Goal: Task Accomplishment & Management: Manage account settings

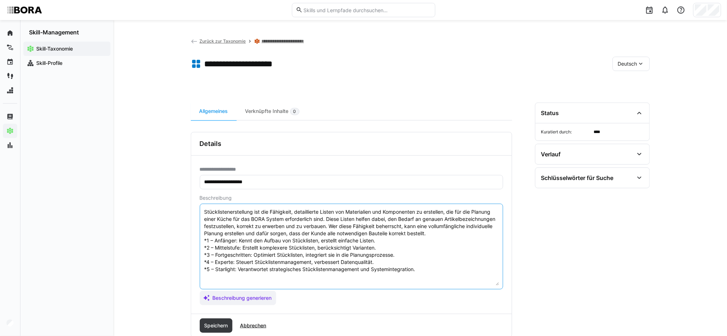
drag, startPoint x: 239, startPoint y: 238, endPoint x: 383, endPoint y: 241, distance: 143.8
click at [383, 241] on textarea "Stücklistenerstellung ist die Fähigkeit, detaillierte Listen von Materialien un…" at bounding box center [351, 247] width 295 height 78
click at [249, 255] on textarea "Stücklistenerstellung ist die Fähigkeit, detaillierte Listen von Materialien un…" at bounding box center [351, 247] width 295 height 78
drag, startPoint x: 239, startPoint y: 240, endPoint x: 376, endPoint y: 238, distance: 136.6
click at [376, 238] on textarea "Stücklistenerstellung ist die Fähigkeit, detaillierte Listen von Materialien un…" at bounding box center [351, 247] width 295 height 78
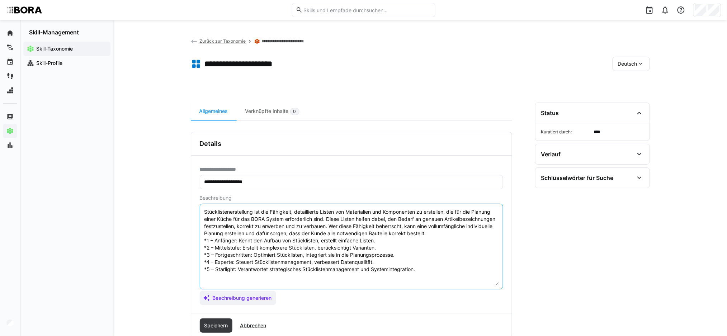
paste textarea "Hat erste Erfahrungen mit Stücklisten gesammelt und benötigt klare Vorgaben sow…"
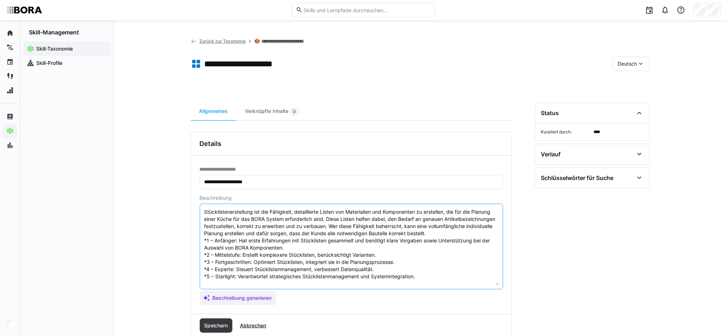
drag, startPoint x: 243, startPoint y: 255, endPoint x: 380, endPoint y: 256, distance: 136.9
click at [380, 256] on textarea "Stücklistenerstellung ist die Fähigkeit, detaillierte Listen von Materialien un…" at bounding box center [351, 247] width 295 height 78
paste textarea "Kann Standard-Stücklisten eigenständig erstellen und erkennt typische Fehlerque…"
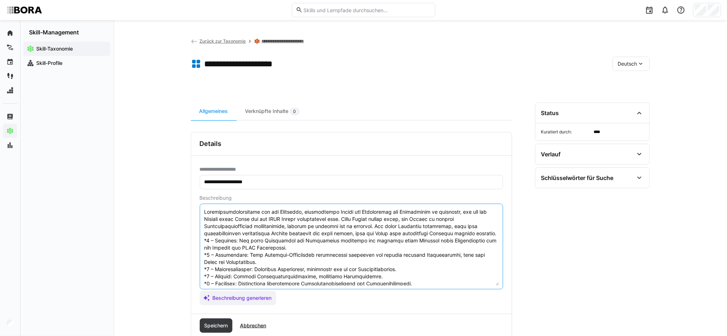
drag, startPoint x: 256, startPoint y: 268, endPoint x: 402, endPoint y: 272, distance: 145.6
click at [402, 272] on textarea at bounding box center [351, 247] width 295 height 78
paste textarea "Erstellt sicher vollständige Stücklisten für verschiedene Küchenplanungen und u…"
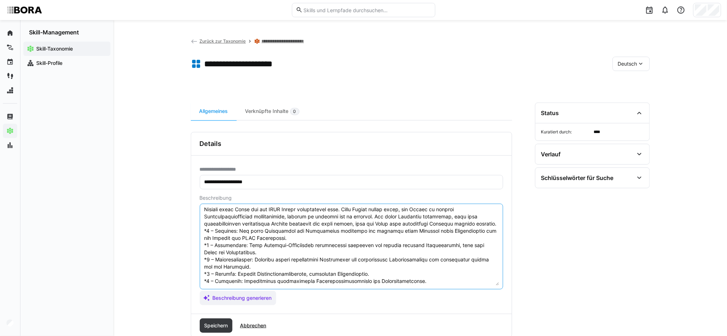
scroll to position [16, 0]
drag, startPoint x: 237, startPoint y: 267, endPoint x: 384, endPoint y: 270, distance: 147.0
click at [384, 270] on textarea at bounding box center [351, 247] width 295 height 78
paste textarea "Gilt als Ansprechperson für komplexe Fälle, kennt Besonderheiten und optimiert …"
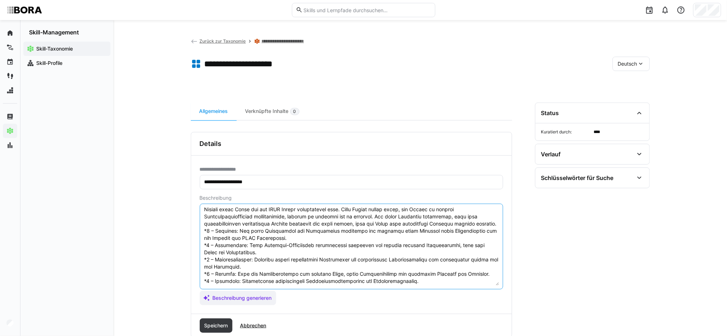
drag, startPoint x: 237, startPoint y: 272, endPoint x: 419, endPoint y: 278, distance: 181.8
click at [419, 278] on textarea at bounding box center [351, 247] width 295 height 78
paste textarea "Entwickelt unternehmensweite Standards, schult andere und gestaltet Prozesse zu…"
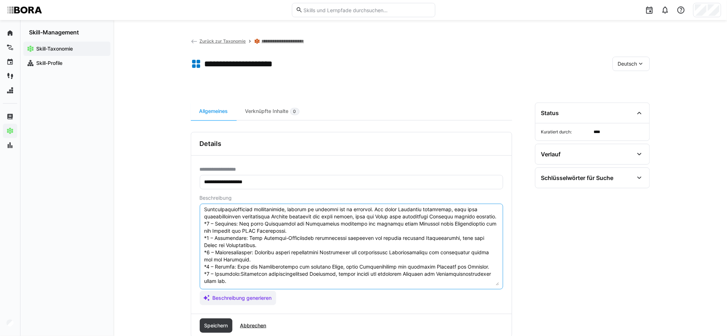
click at [236, 273] on textarea at bounding box center [351, 247] width 295 height 78
click at [284, 259] on textarea at bounding box center [351, 247] width 295 height 78
type textarea "Loremipsumdolorsitame con adi Elitseddo, eiusmodtempo Incidi utl Etdoloremag al…"
click at [217, 323] on span "Speichern" at bounding box center [216, 325] width 26 height 7
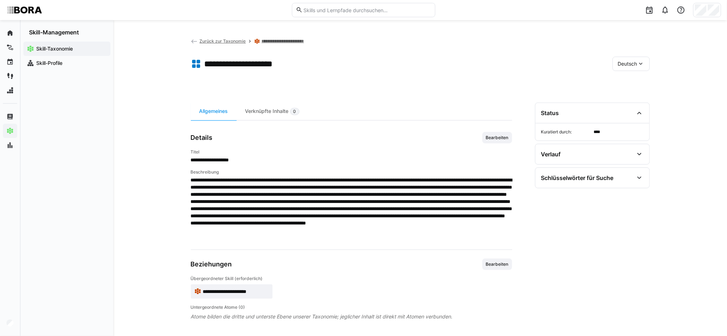
click at [647, 60] on div "Deutsch" at bounding box center [630, 64] width 37 height 14
click at [635, 99] on span "Englisch" at bounding box center [627, 97] width 19 height 7
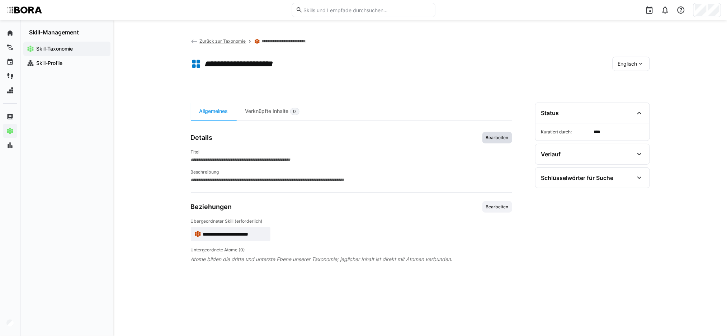
click at [501, 136] on span "Bearbeiten" at bounding box center [497, 138] width 24 height 6
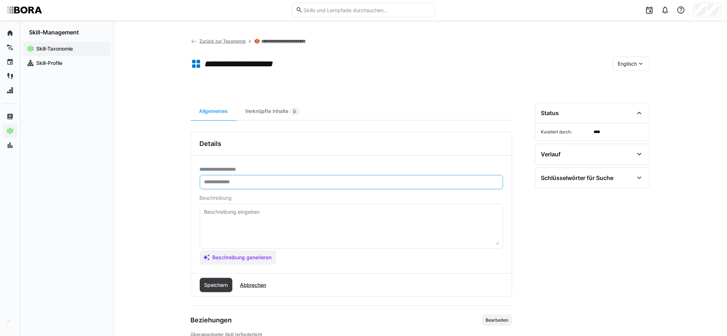
click at [239, 183] on input "text" at bounding box center [351, 182] width 295 height 6
paste input "**********"
type input "**********"
click at [220, 285] on span "Speichern" at bounding box center [216, 284] width 26 height 7
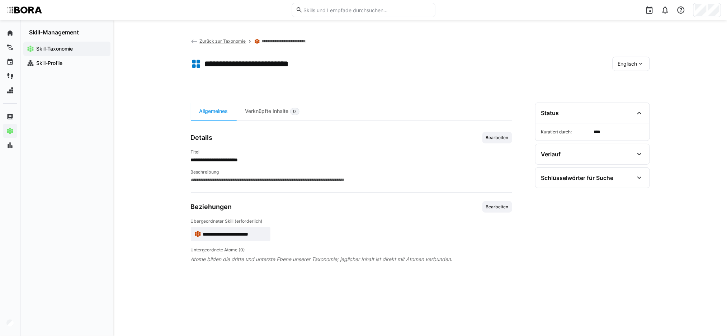
click at [635, 63] on span "Englisch" at bounding box center [627, 63] width 19 height 7
click at [627, 86] on span "Deutsch" at bounding box center [627, 82] width 19 height 7
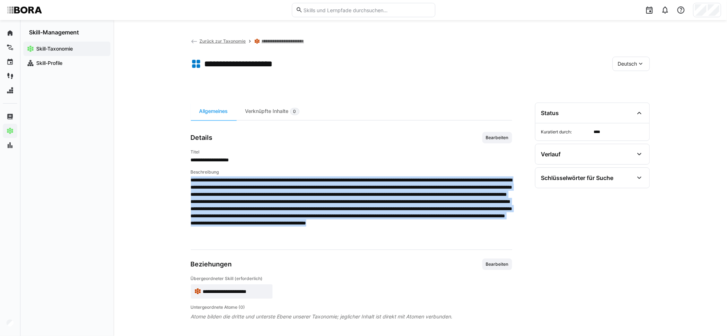
drag, startPoint x: 439, startPoint y: 238, endPoint x: 191, endPoint y: 180, distance: 255.5
click at [191, 180] on span at bounding box center [351, 208] width 321 height 65
copy span "**********"
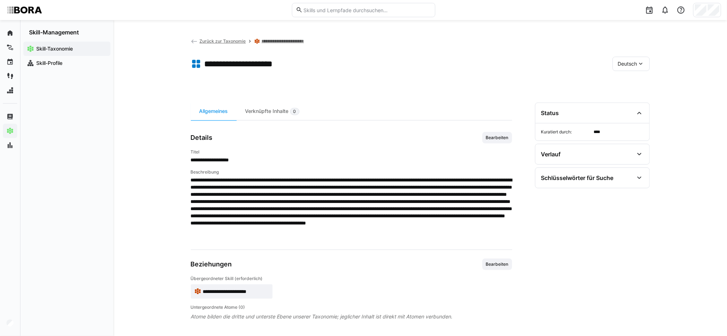
click at [640, 65] on eds-icon at bounding box center [640, 63] width 7 height 7
click at [628, 95] on span "Englisch" at bounding box center [627, 97] width 19 height 7
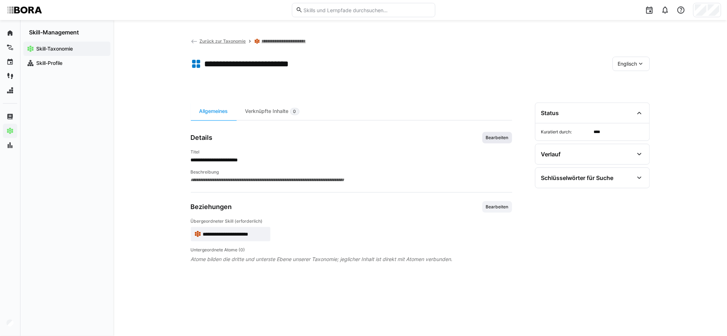
click at [501, 137] on span "Bearbeiten" at bounding box center [497, 138] width 24 height 6
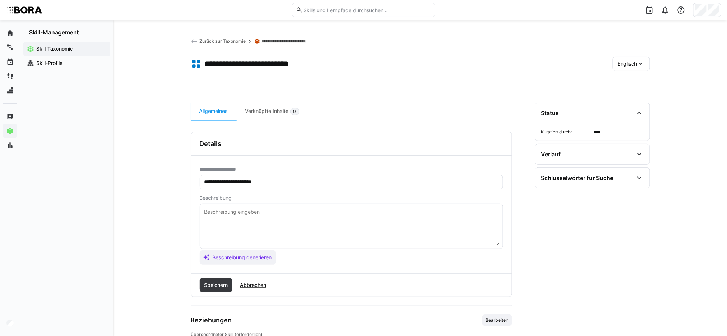
click at [232, 215] on textarea at bounding box center [351, 226] width 295 height 37
paste textarea "LOR ipsumdol si ame consect ad elitse doeiusmo tempo in utlaboree dol magnaaliq…"
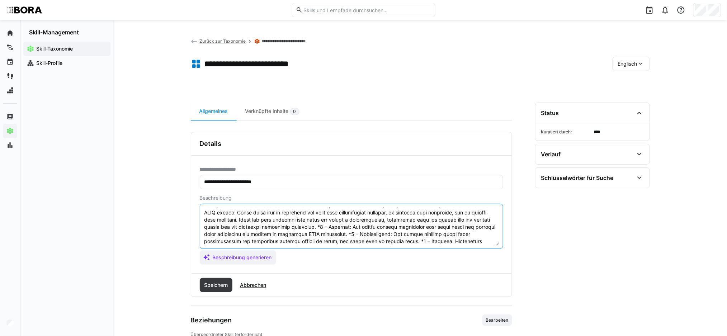
scroll to position [0, 0]
click at [342, 233] on textarea at bounding box center [351, 226] width 295 height 37
click at [237, 211] on textarea at bounding box center [351, 226] width 295 height 37
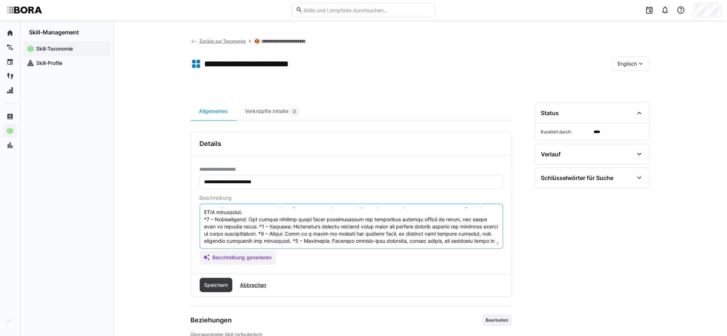
scroll to position [43, 0]
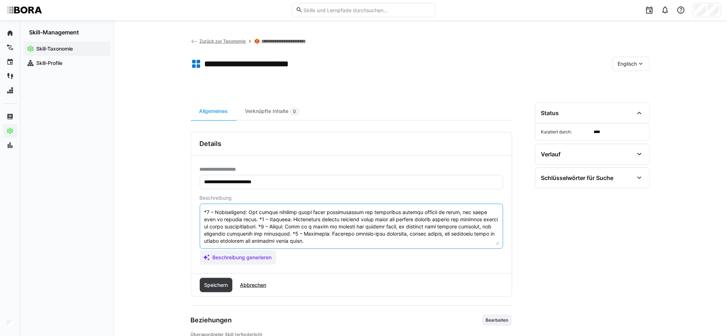
click at [238, 218] on textarea at bounding box center [351, 226] width 295 height 37
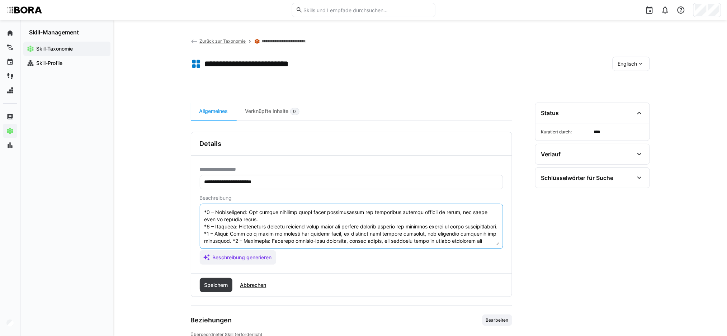
scroll to position [50, 0]
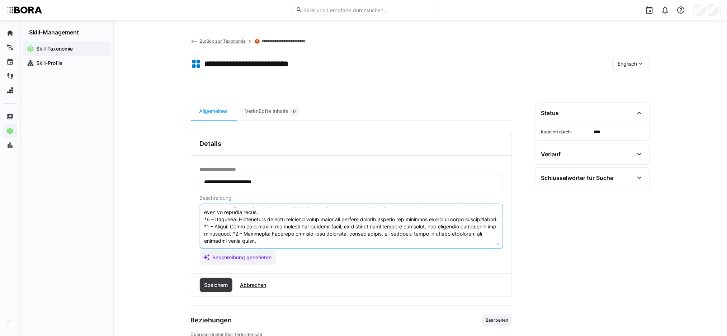
click at [243, 224] on textarea at bounding box center [351, 226] width 295 height 37
click at [231, 231] on textarea at bounding box center [351, 226] width 295 height 37
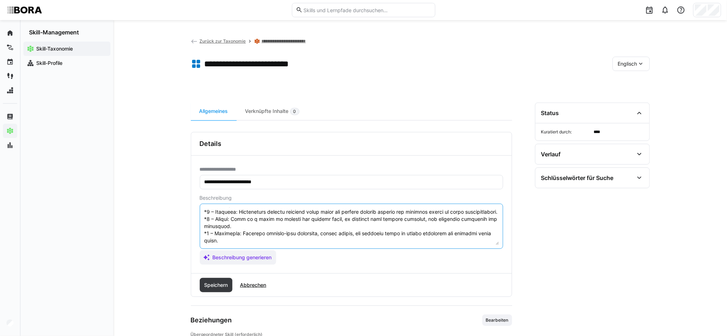
scroll to position [64, 0]
type textarea "LOR ipsumdol si ame consect ad elitse doeiusmo tempo in utlaboree dol magnaaliq…"
click at [223, 281] on span "Speichern" at bounding box center [216, 285] width 33 height 14
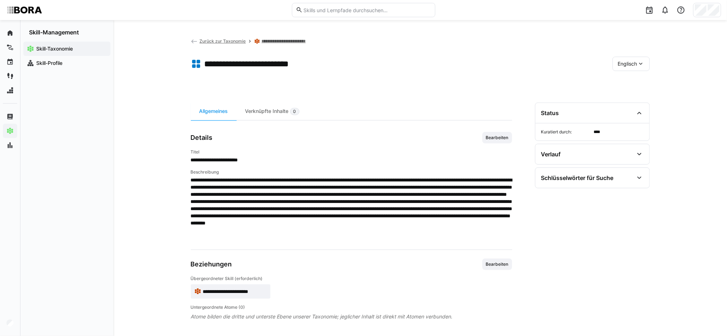
scroll to position [1, 0]
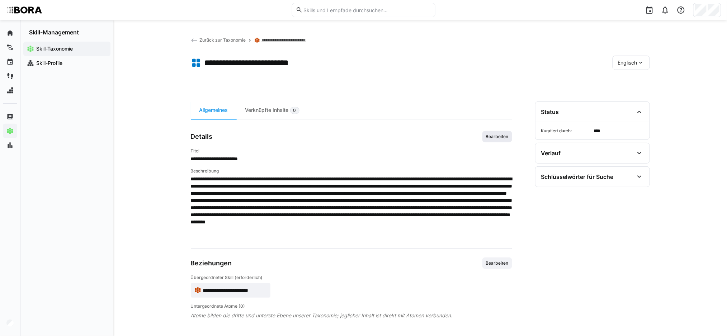
click at [493, 137] on span "Bearbeiten" at bounding box center [497, 137] width 24 height 6
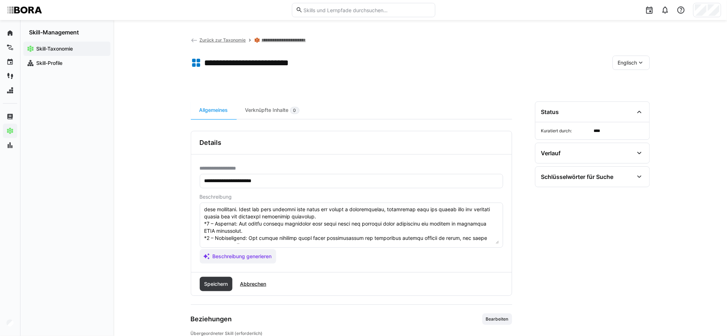
scroll to position [0, 0]
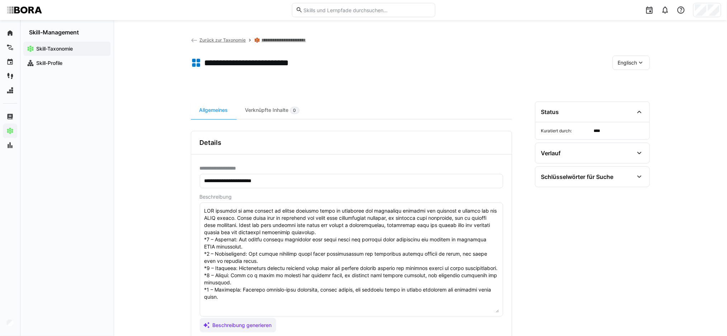
drag, startPoint x: 498, startPoint y: 242, endPoint x: 500, endPoint y: 311, distance: 68.9
click at [500, 311] on eds-input at bounding box center [351, 260] width 303 height 114
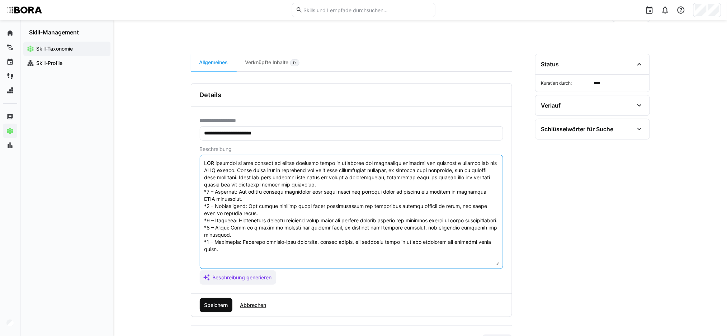
click at [224, 307] on span "Speichern" at bounding box center [216, 304] width 26 height 7
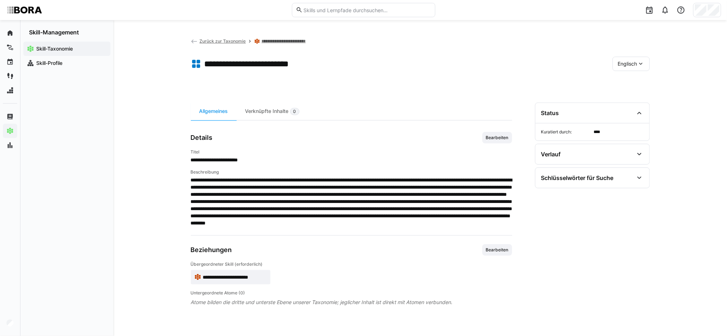
scroll to position [1, 0]
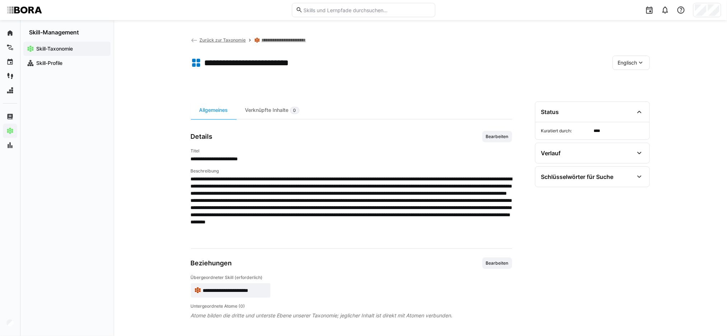
click at [643, 61] on eds-icon at bounding box center [640, 62] width 7 height 7
click at [635, 77] on div "Deutsch" at bounding box center [631, 81] width 38 height 15
click at [455, 77] on app-toolbar "**********" at bounding box center [420, 64] width 459 height 29
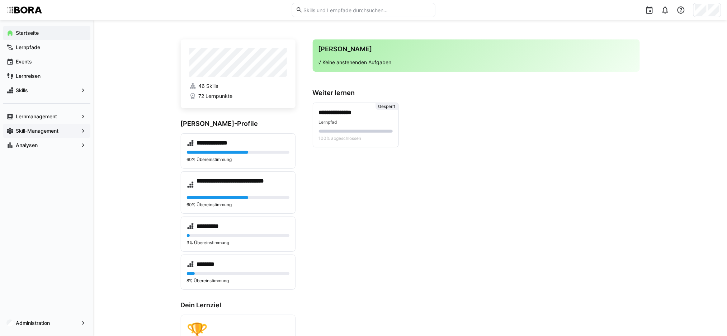
click at [59, 125] on div "Skill-Management" at bounding box center [46, 131] width 87 height 14
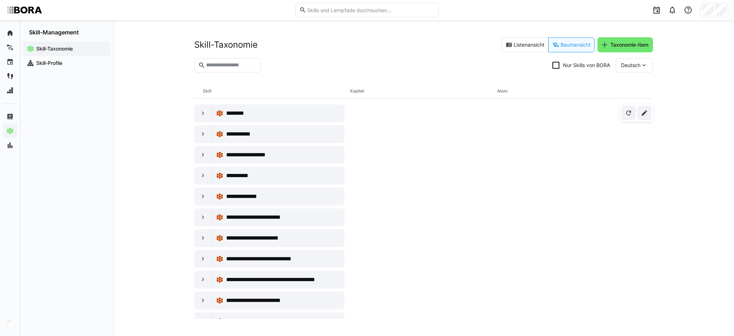
click at [227, 66] on input "text" at bounding box center [231, 65] width 52 height 6
type input "*"
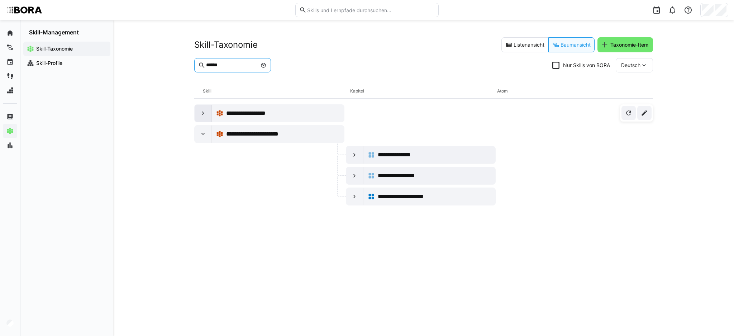
type input "******"
click at [199, 109] on div at bounding box center [203, 113] width 17 height 17
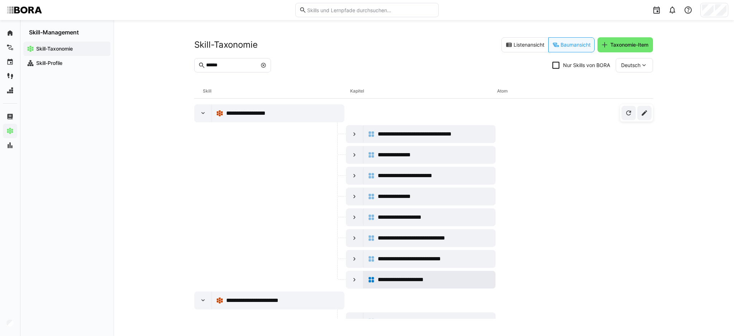
click at [451, 282] on div "**********" at bounding box center [435, 279] width 114 height 9
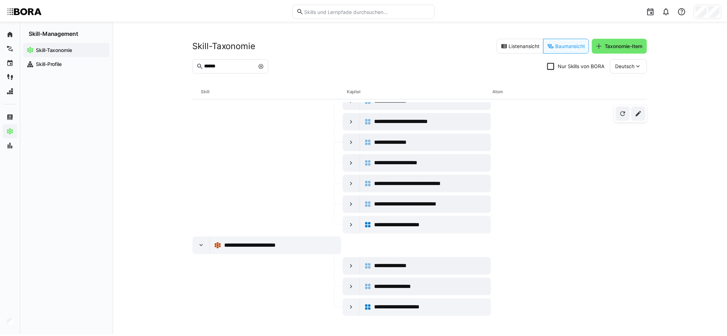
scroll to position [56, 0]
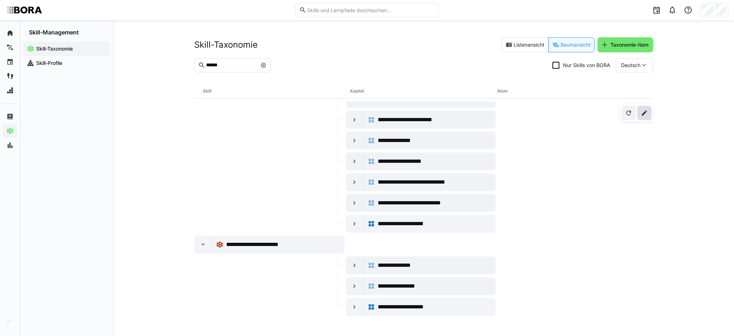
click at [645, 115] on eds-icon at bounding box center [644, 112] width 7 height 7
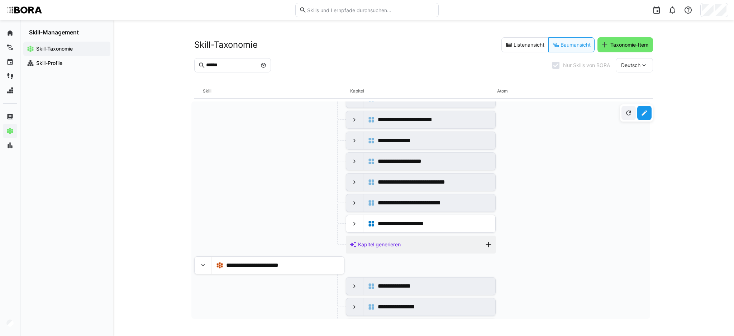
click at [645, 115] on eds-icon at bounding box center [644, 112] width 7 height 7
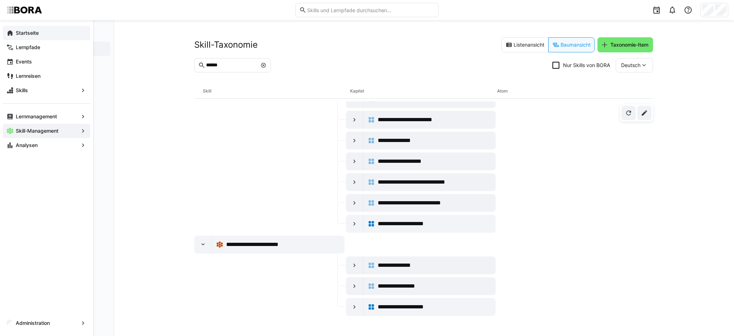
click at [11, 32] on eds-icon at bounding box center [9, 32] width 7 height 7
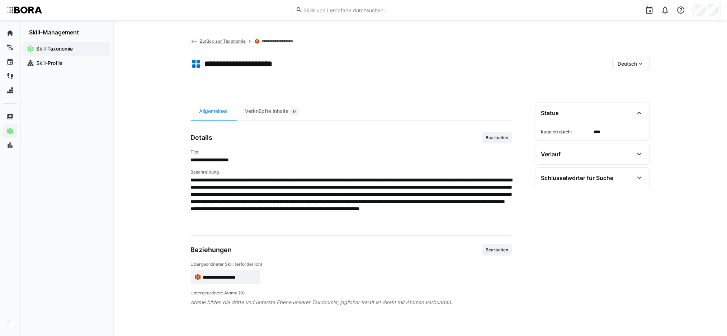
click at [633, 63] on span "Deutsch" at bounding box center [627, 63] width 19 height 7
click at [629, 94] on div "Englisch" at bounding box center [631, 97] width 38 height 15
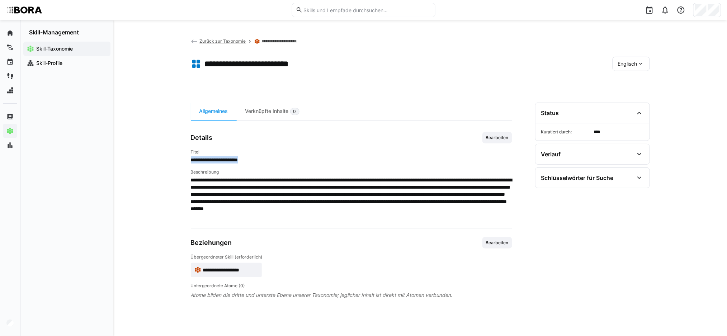
drag, startPoint x: 253, startPoint y: 162, endPoint x: 191, endPoint y: 161, distance: 62.7
click at [191, 161] on span "**********" at bounding box center [351, 159] width 321 height 7
copy span "**********"
